Goal: Information Seeking & Learning: Learn about a topic

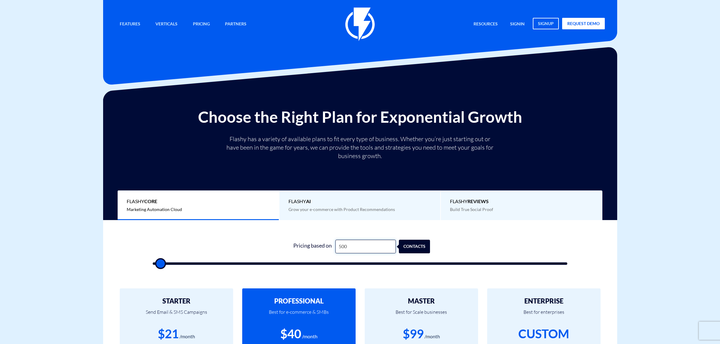
click at [351, 240] on input "500" at bounding box center [365, 247] width 60 height 14
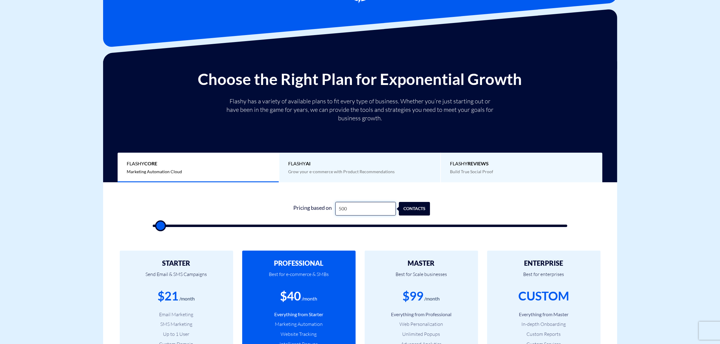
drag, startPoint x: 351, startPoint y: 209, endPoint x: 350, endPoint y: 212, distance: 3.2
click at [350, 212] on input "500" at bounding box center [365, 209] width 60 height 14
type input "2"
type input "500"
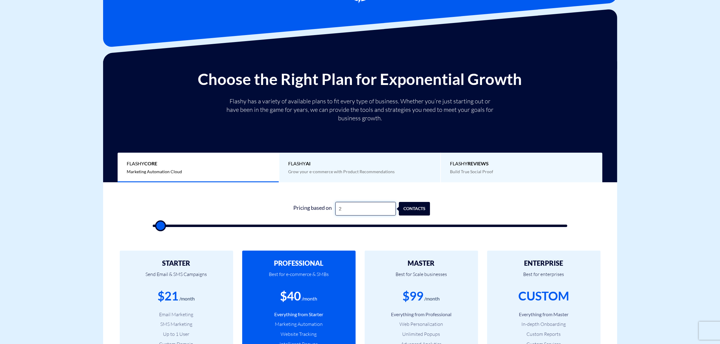
type input "26"
type input "500"
type input "260"
type input "500"
type input "2,600"
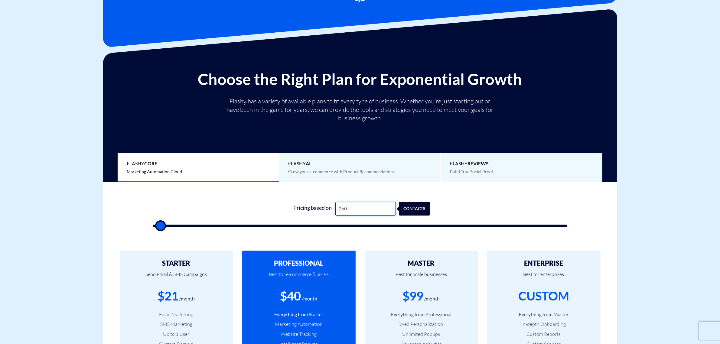
type input "2500"
type input "26,000"
type input "26000"
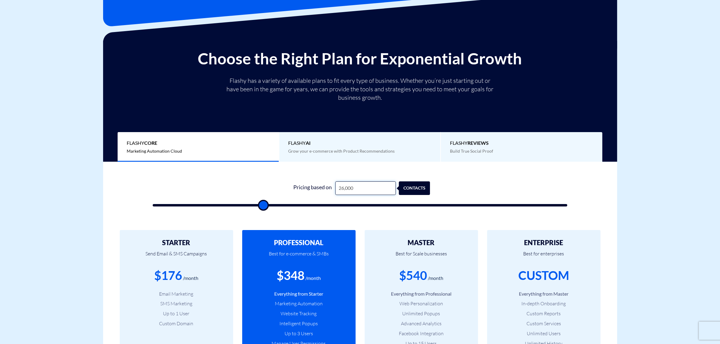
scroll to position [76, 0]
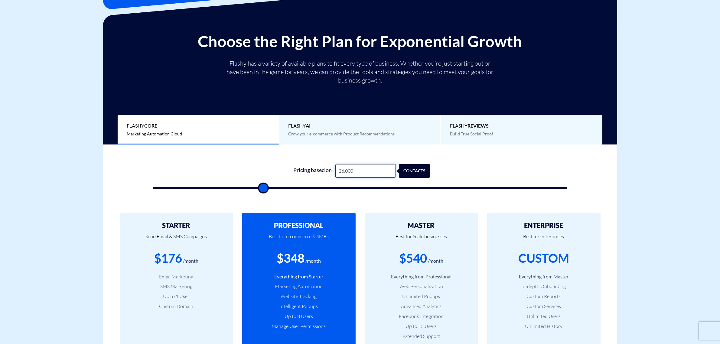
click at [350, 172] on input "26,000" at bounding box center [365, 171] width 60 height 14
type input "2"
type input "500"
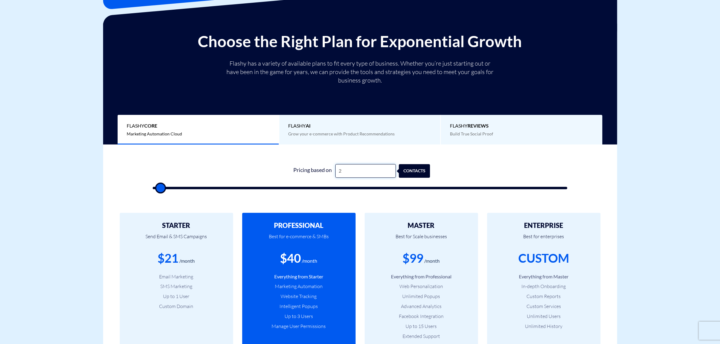
type input "28"
type input "500"
type input "280"
type input "500"
type input "2,800"
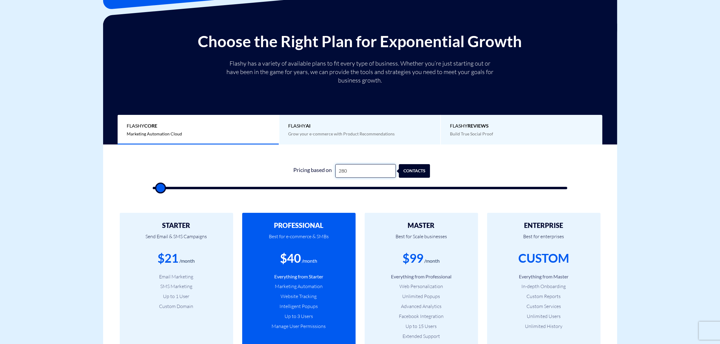
type input "3000"
type input "28,000"
type input "28000"
click at [355, 168] on input "28,000" at bounding box center [365, 171] width 60 height 14
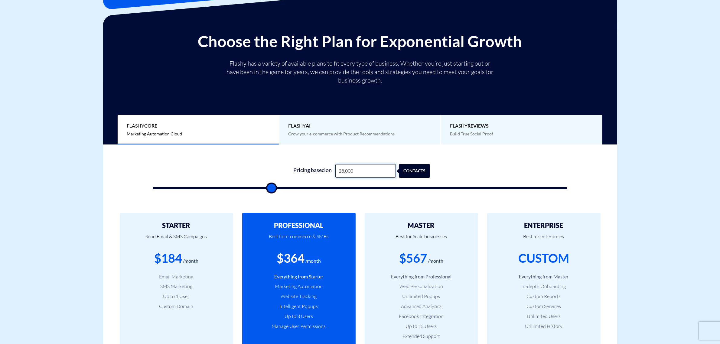
click at [355, 168] on input "28,000" at bounding box center [365, 171] width 60 height 14
type input "3"
type input "500"
type input "30"
type input "500"
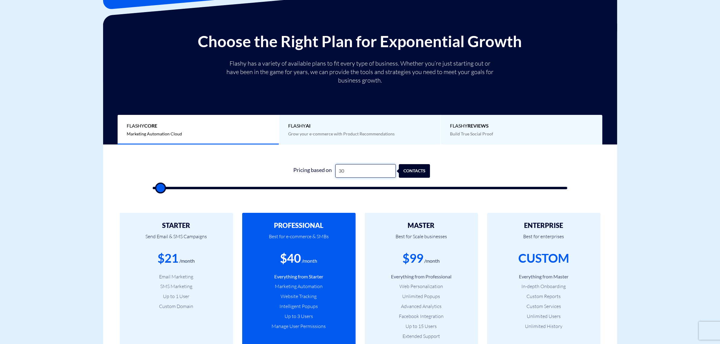
type input "300"
type input "500"
type input "3,000"
type input "3000"
type input "30,000"
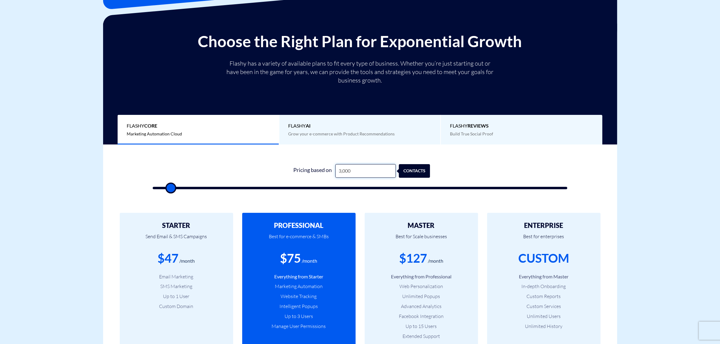
type input "30000"
click at [350, 174] on input "30,000" at bounding box center [365, 171] width 60 height 14
type input "3"
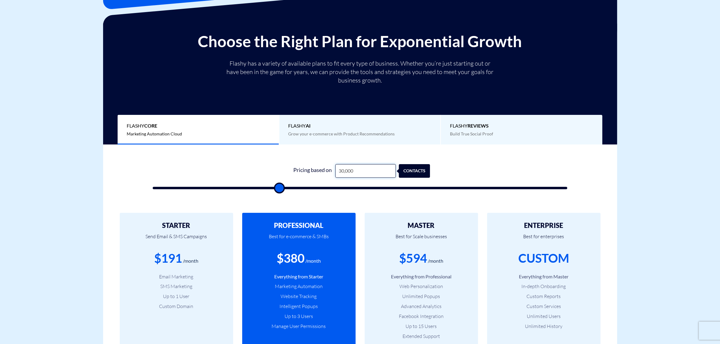
type input "500"
type input "35"
type input "500"
type input "350"
type input "500"
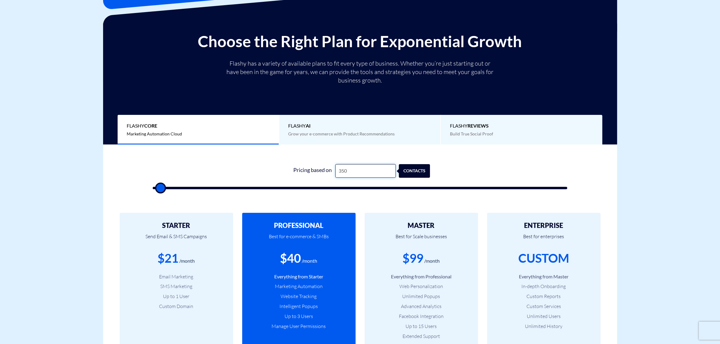
type input "3,500"
type input "3500"
type input "35,000"
type input "35000"
click at [345, 168] on input "35,000" at bounding box center [365, 171] width 60 height 14
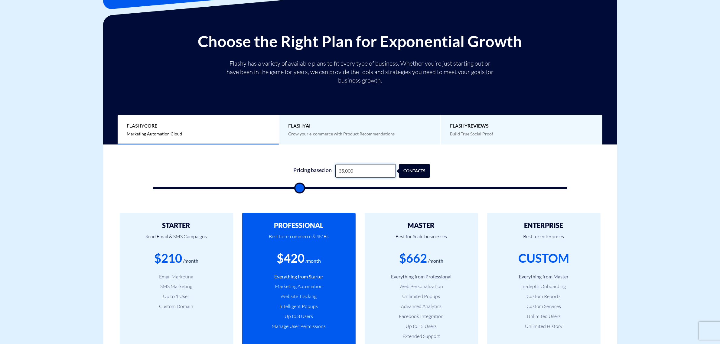
click at [345, 168] on input "35,000" at bounding box center [365, 171] width 60 height 14
type input "2"
type input "500"
type input "26"
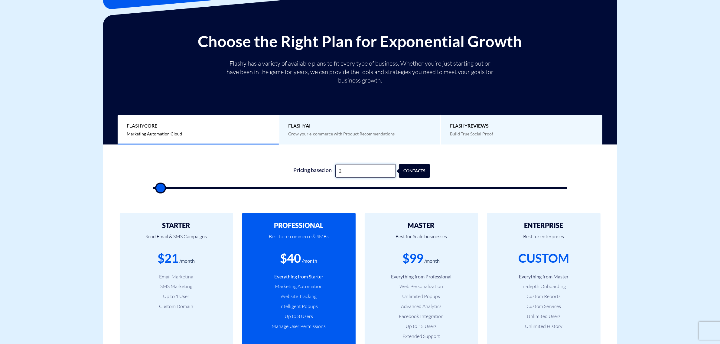
type input "500"
type input "26"
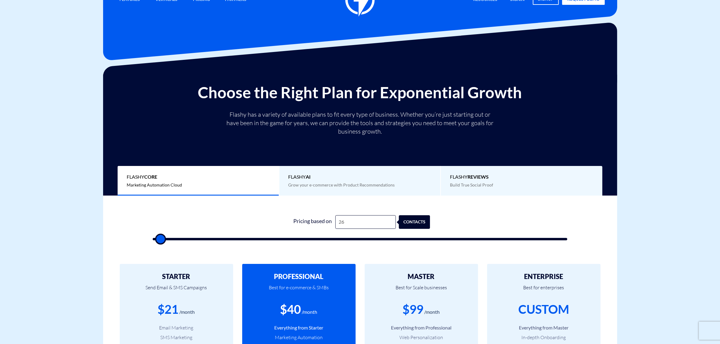
scroll to position [38, 0]
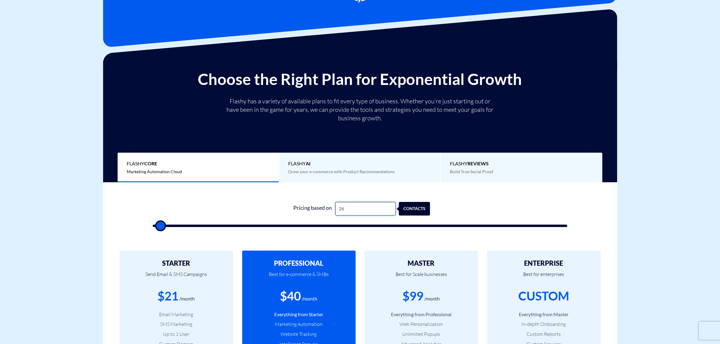
click at [341, 210] on input "26" at bounding box center [365, 209] width 60 height 14
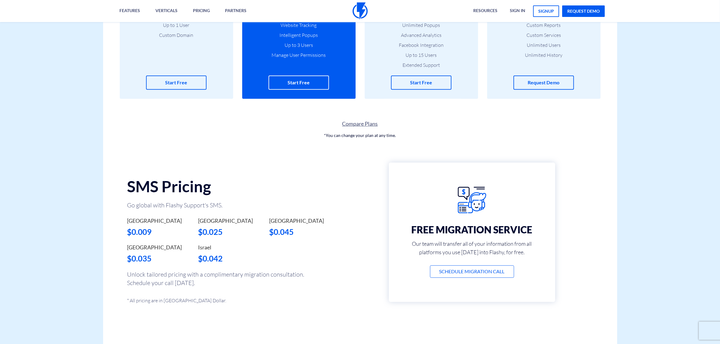
scroll to position [1401, 0]
